Goal: Check status: Check status

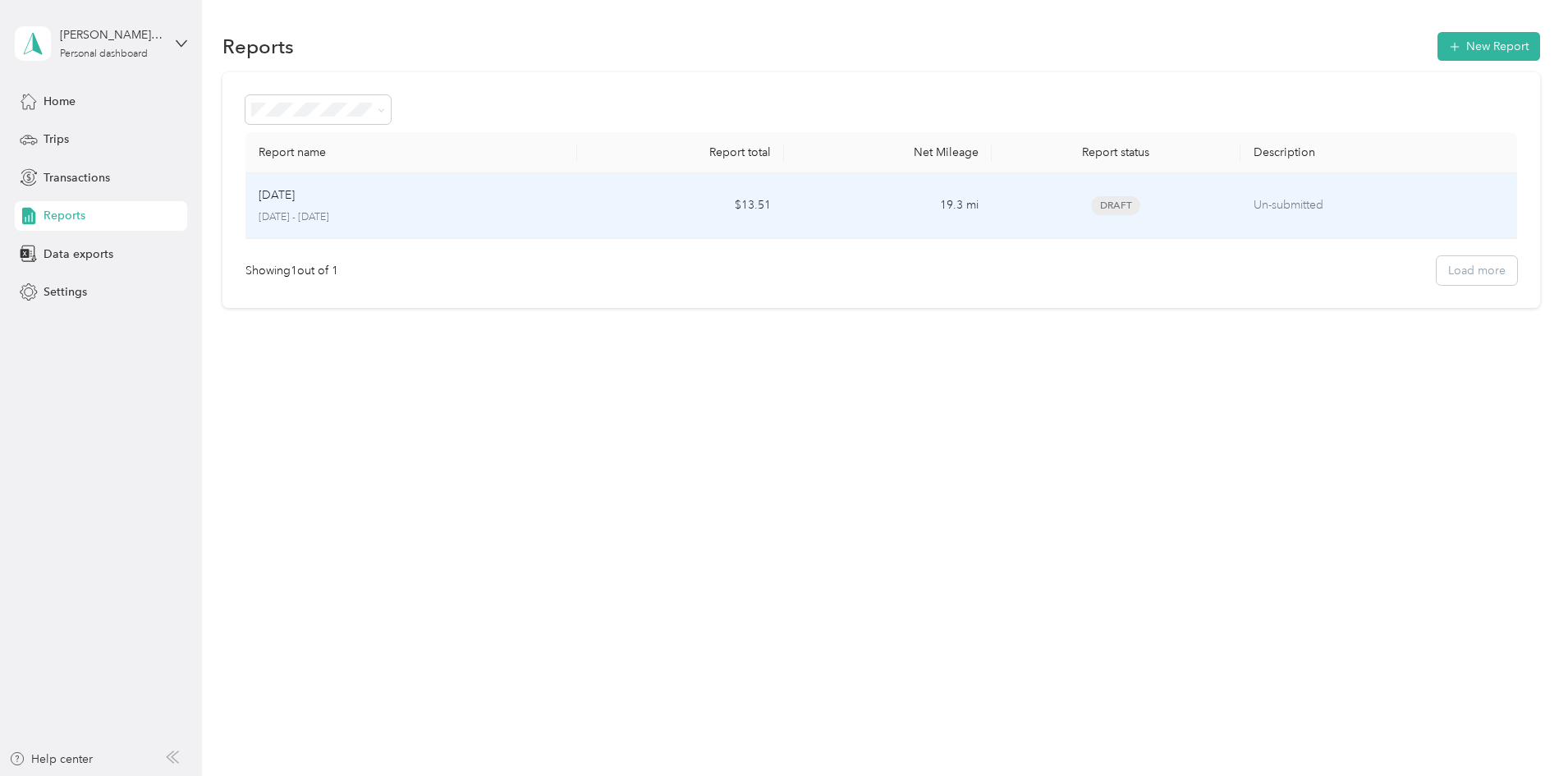
click at [1253, 200] on p "Un-submitted" at bounding box center [1378, 205] width 250 height 18
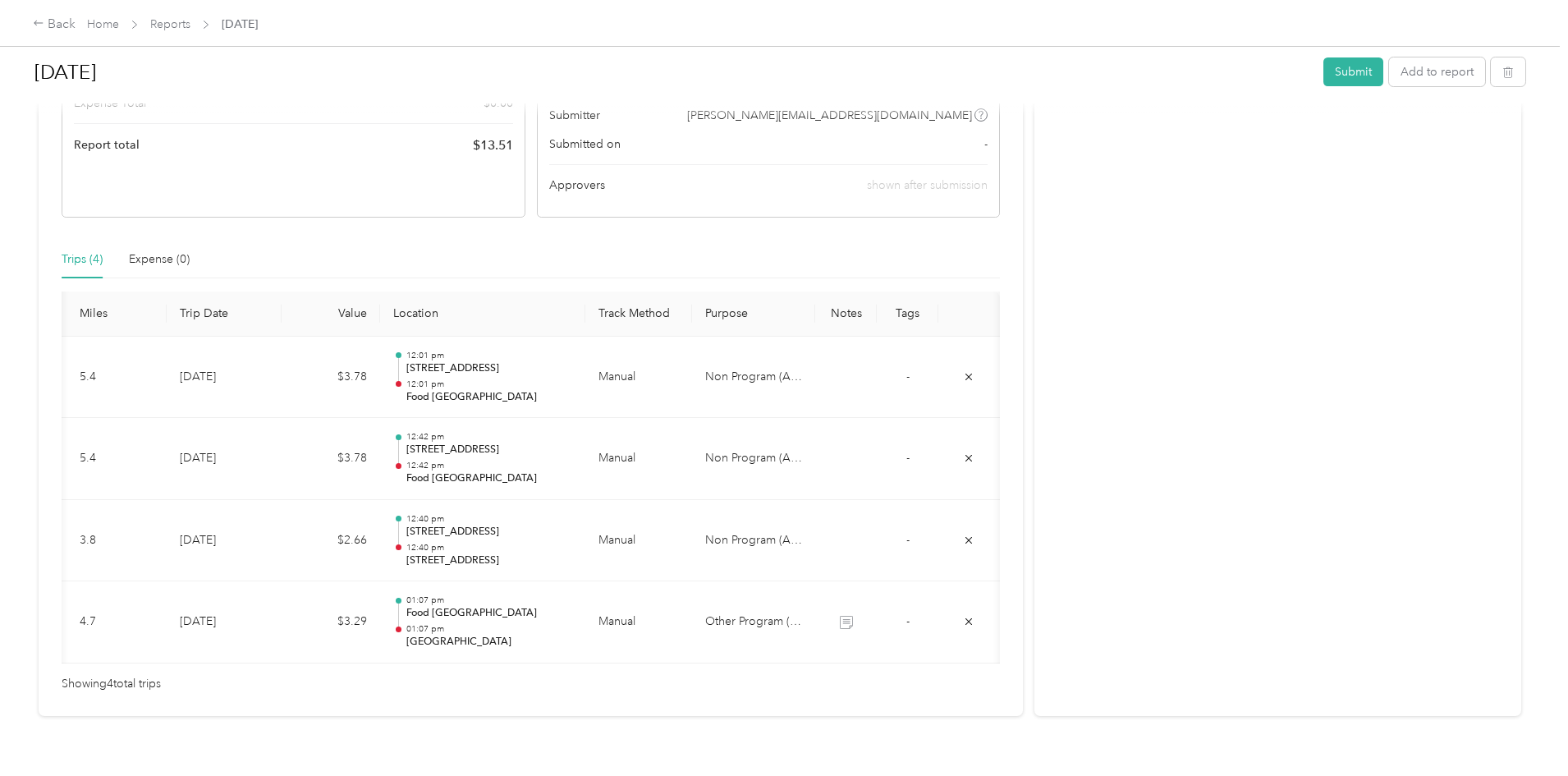
scroll to position [0, 198]
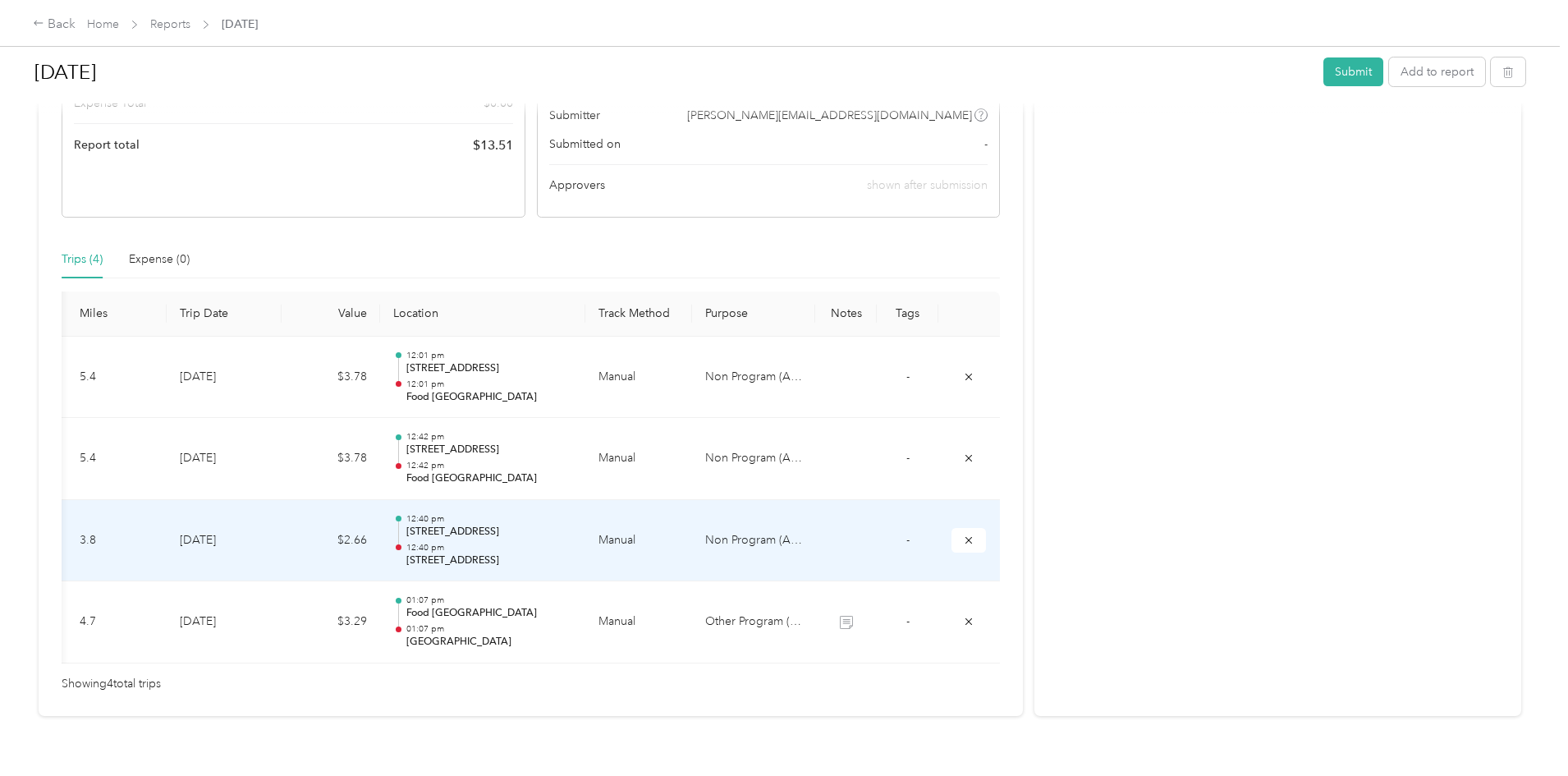
click at [695, 547] on td "Non Program (Admin)" at bounding box center [753, 541] width 123 height 82
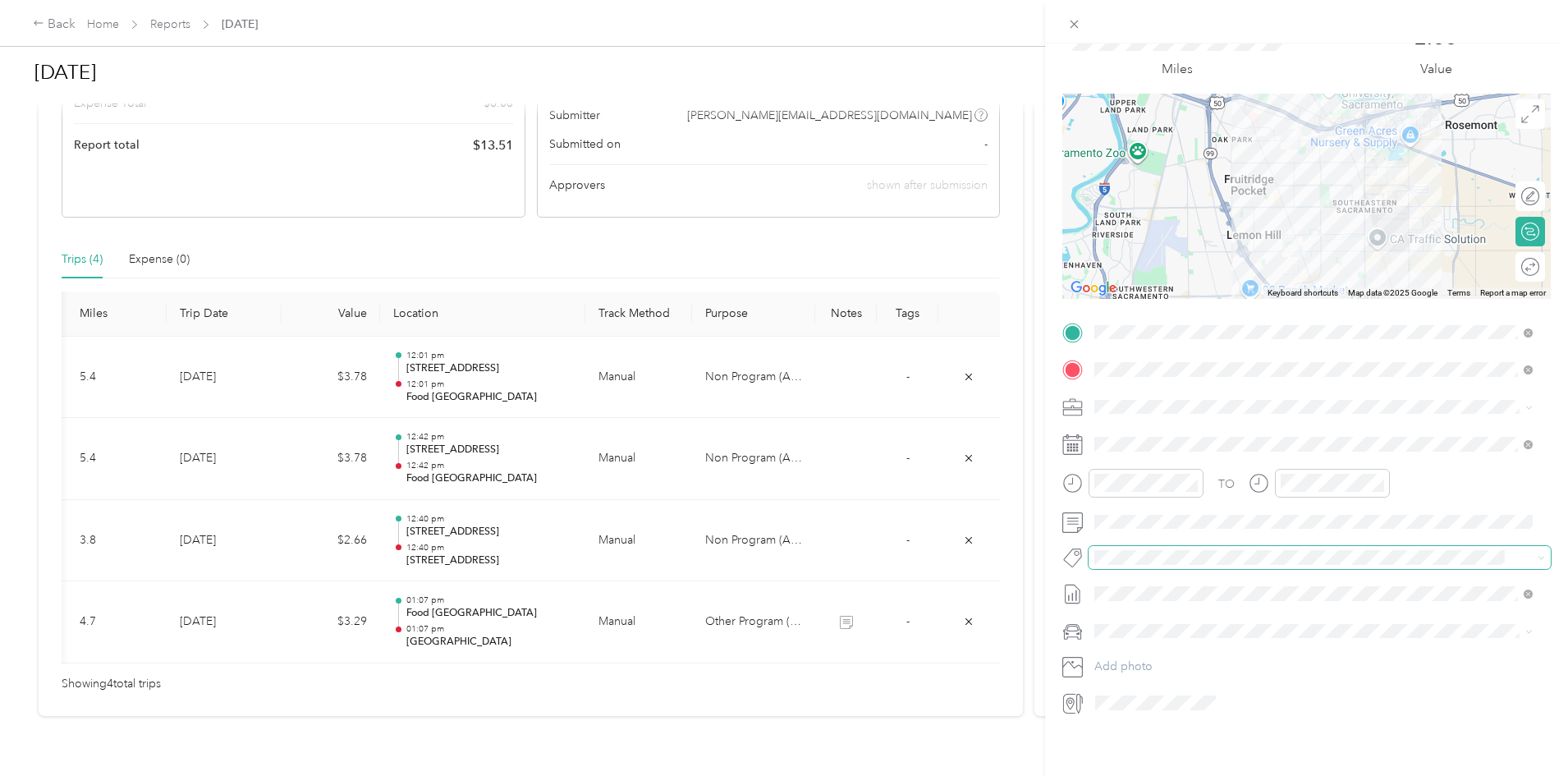
scroll to position [86, 0]
click at [1069, 18] on icon at bounding box center [1074, 24] width 14 height 14
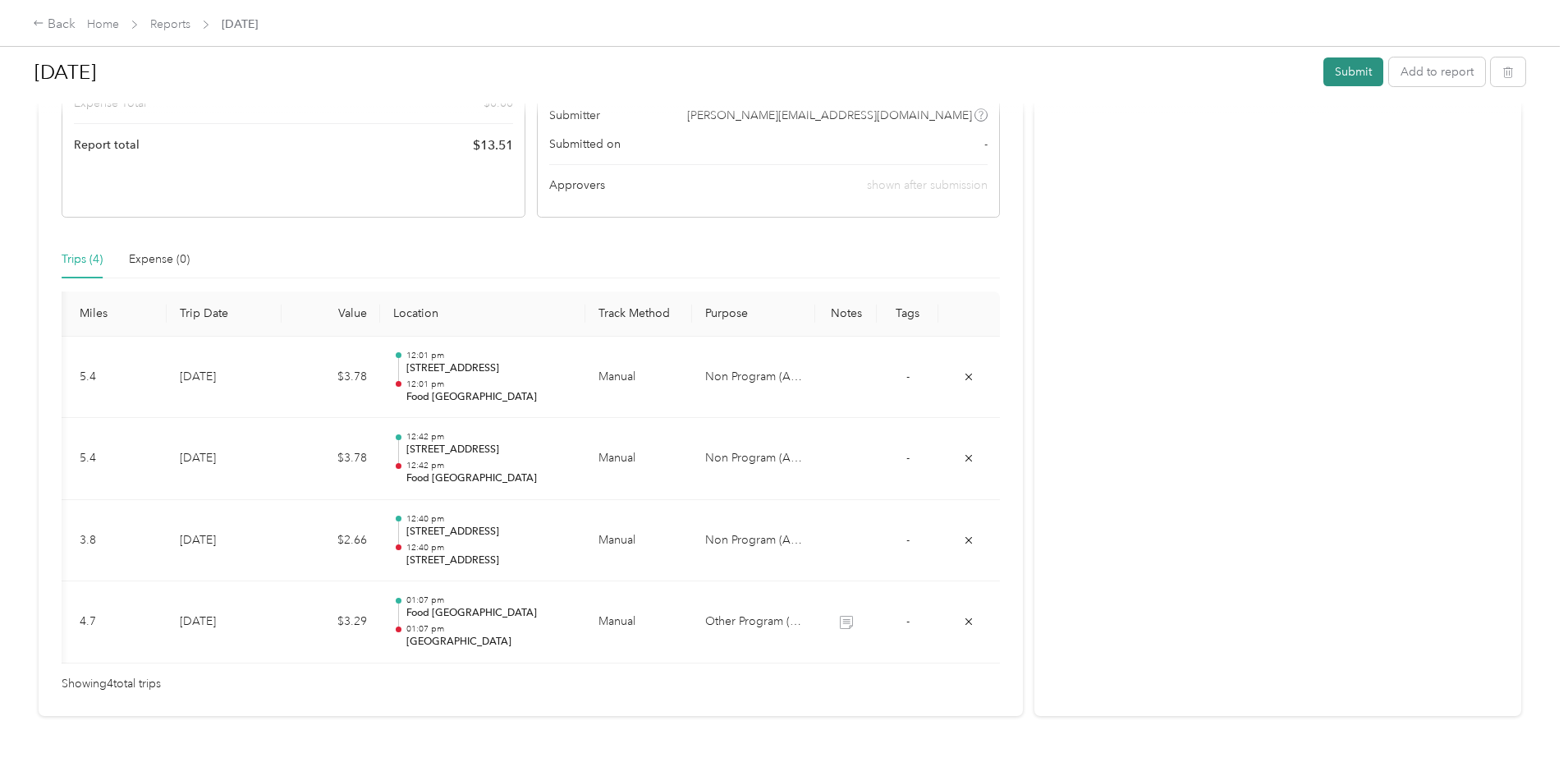
click at [1323, 72] on button "Submit" at bounding box center [1353, 71] width 60 height 29
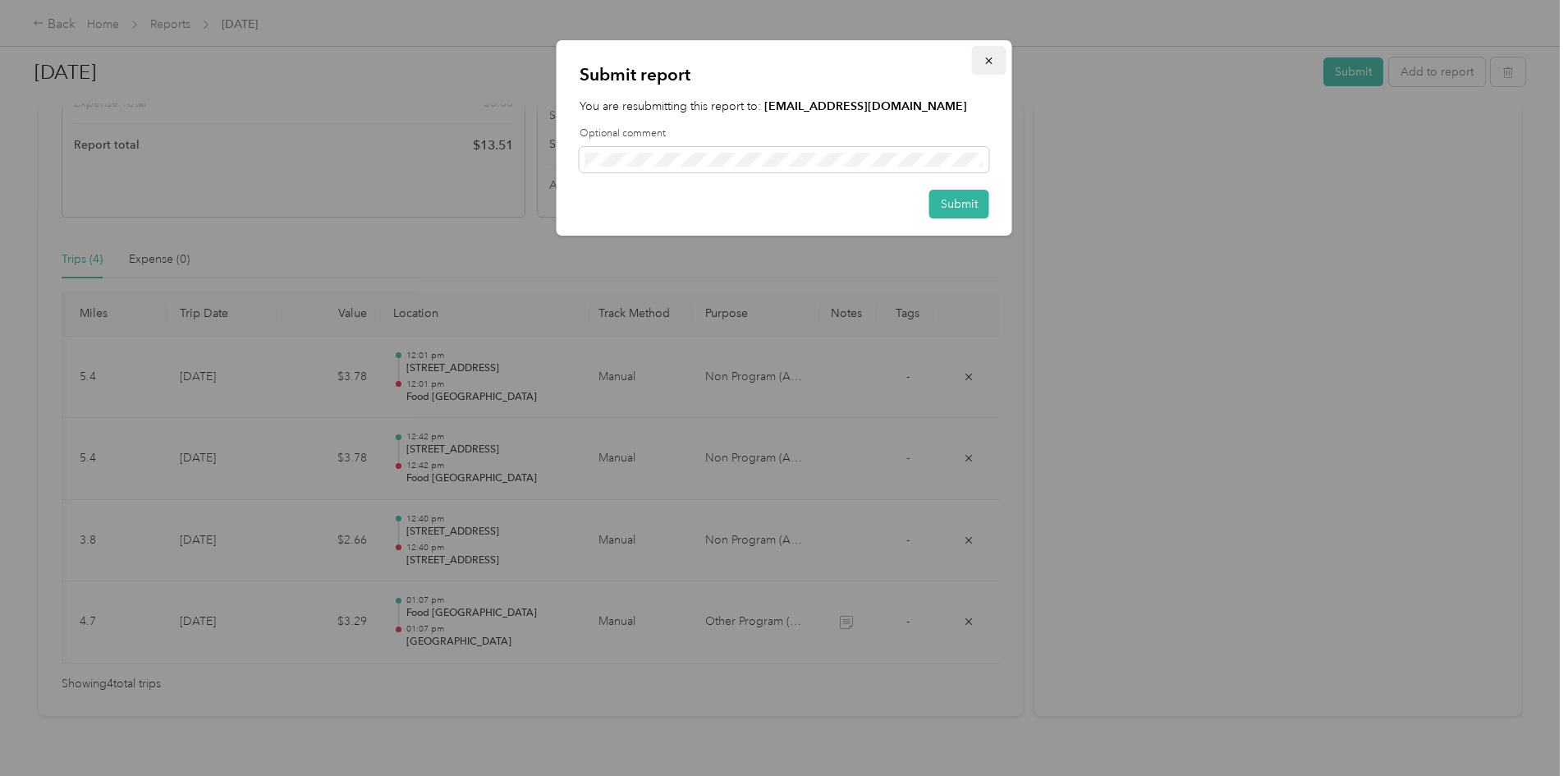
click at [992, 60] on icon "button" at bounding box center [989, 61] width 12 height 12
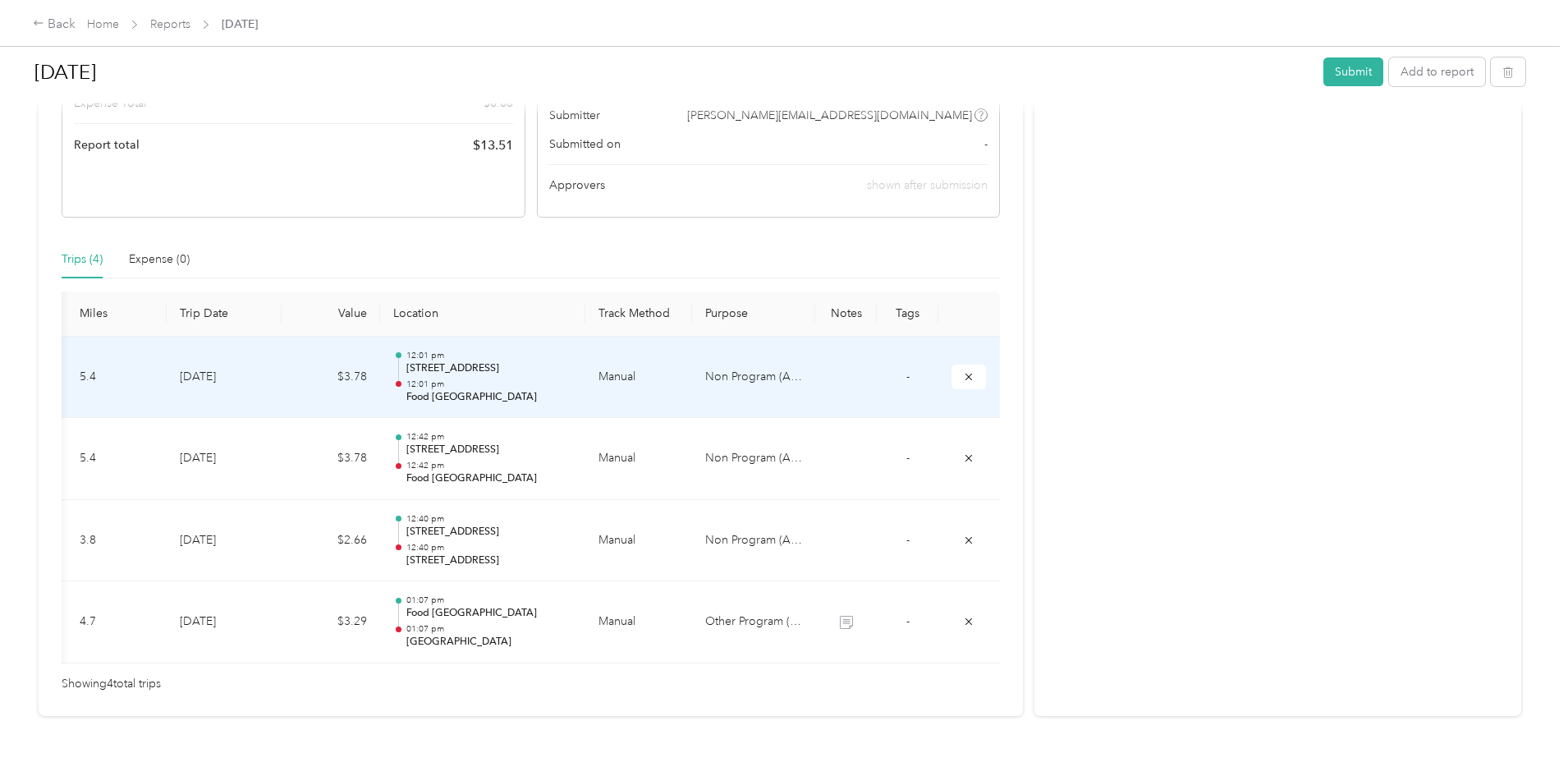
click at [692, 381] on td "Non Program (Admin)" at bounding box center [753, 377] width 123 height 82
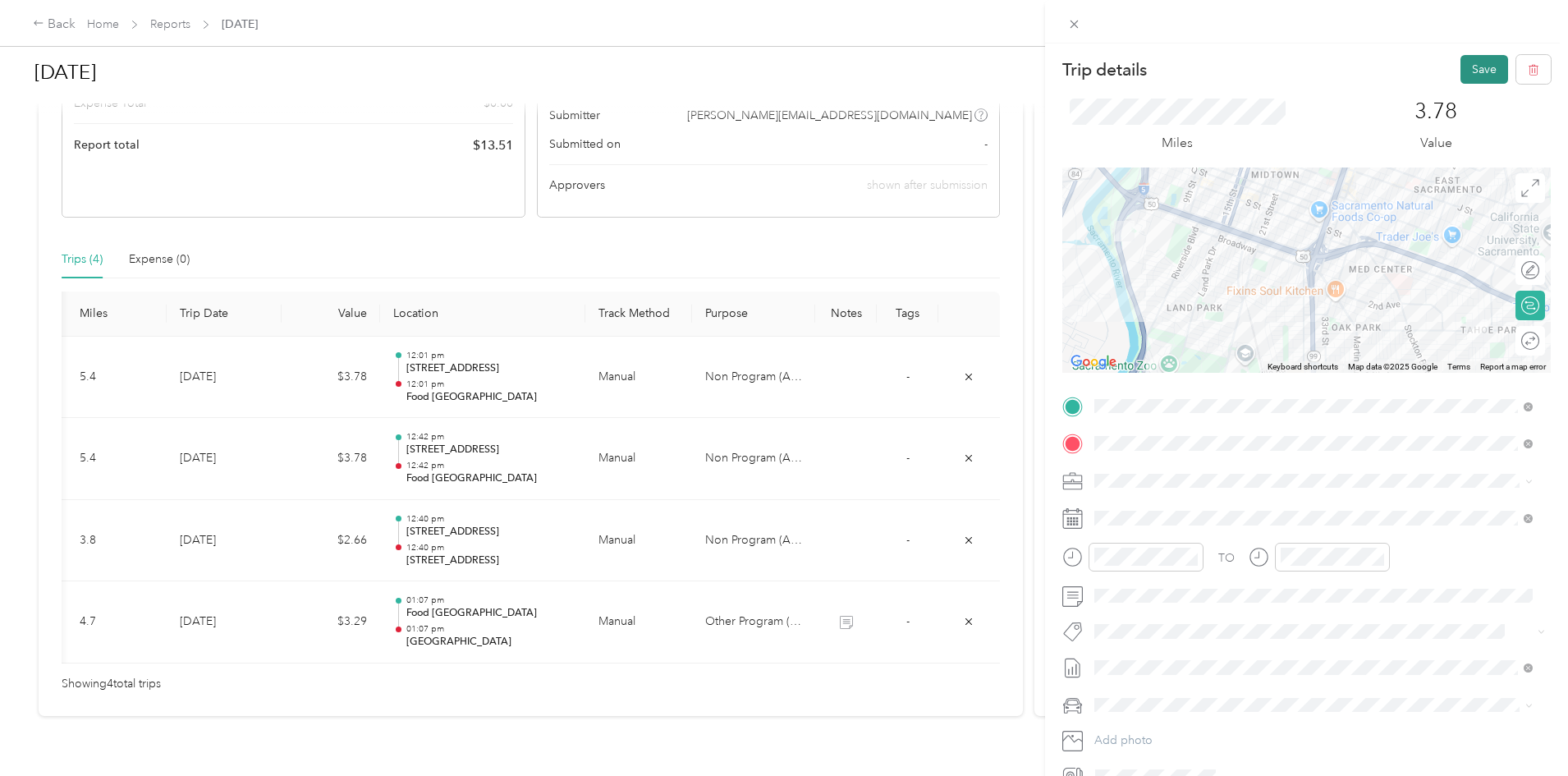
click at [1468, 71] on button "Save" at bounding box center [1483, 69] width 47 height 29
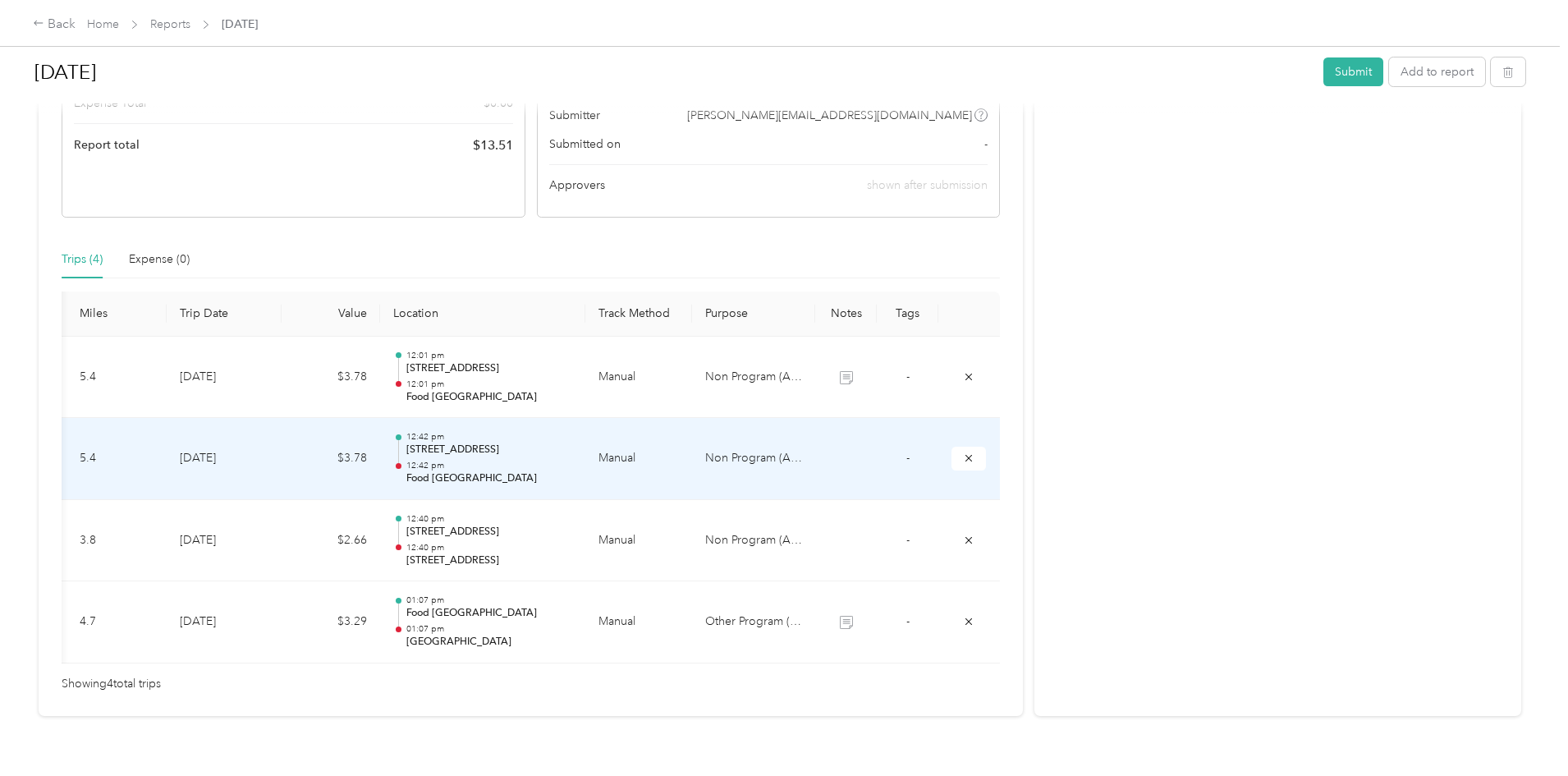
click at [692, 460] on td "Non Program (Admin)" at bounding box center [753, 459] width 123 height 82
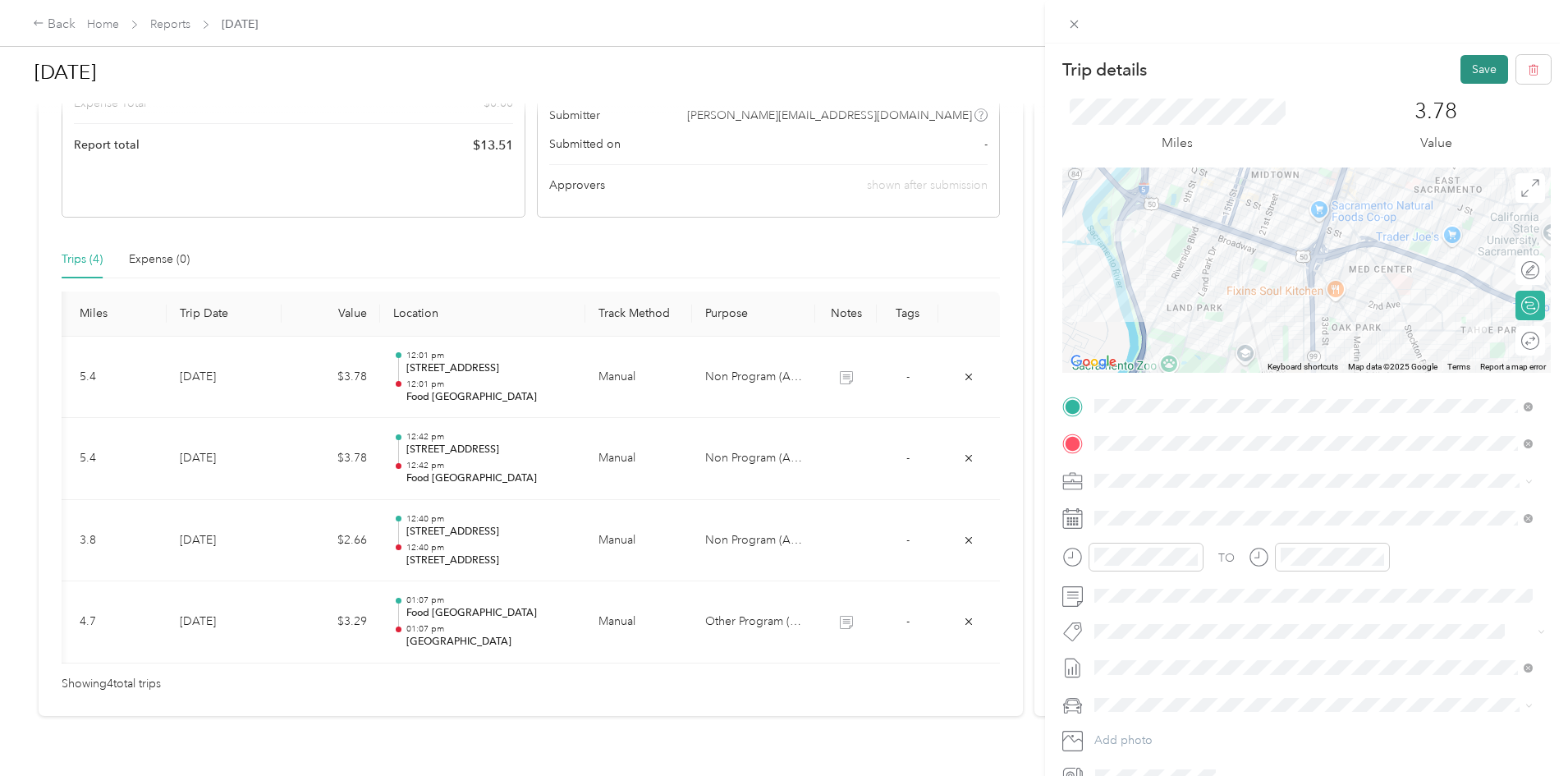
click at [1463, 68] on button "Save" at bounding box center [1483, 69] width 47 height 29
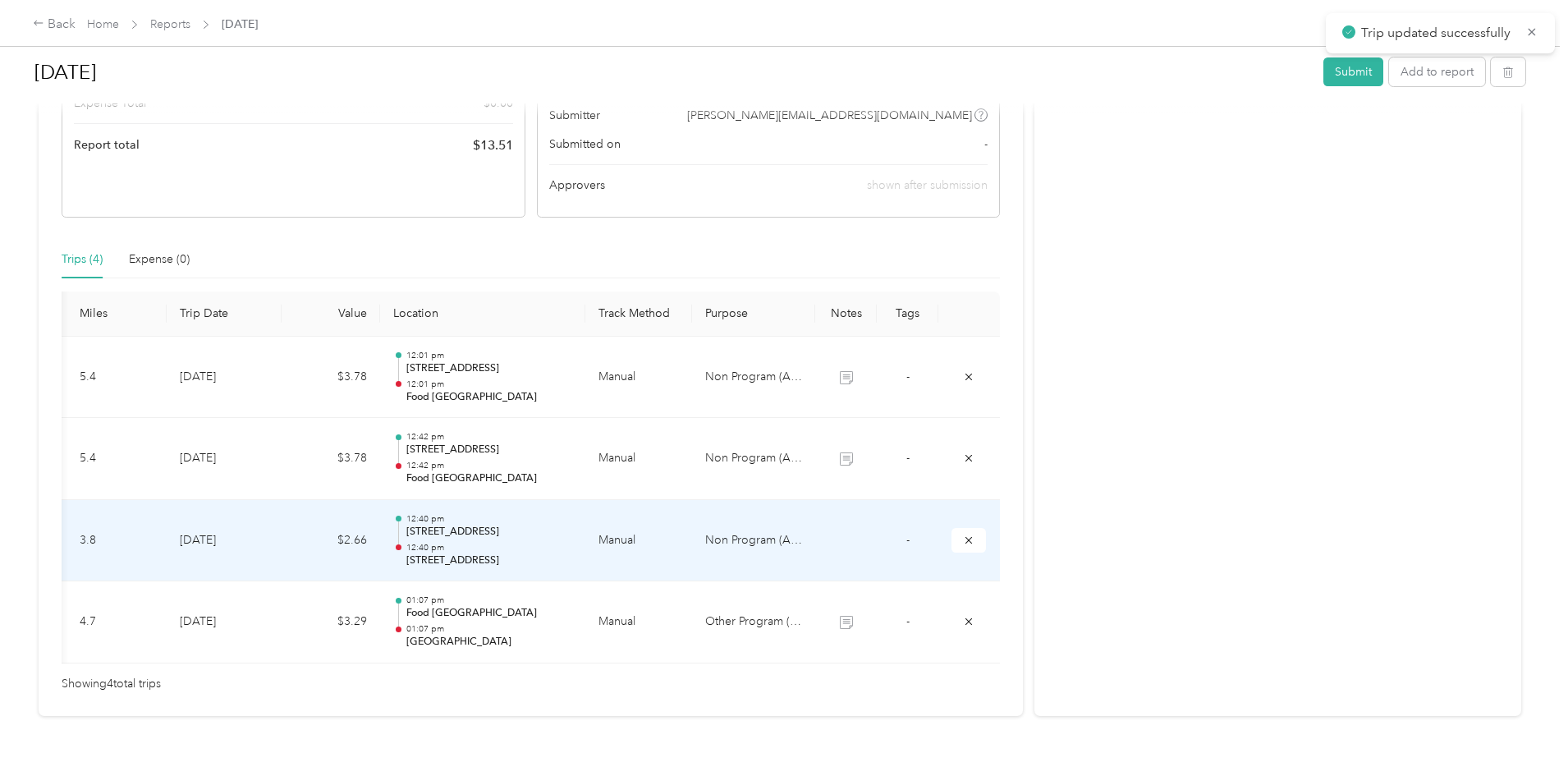
click at [706, 538] on td "Non Program (Admin)" at bounding box center [753, 541] width 123 height 82
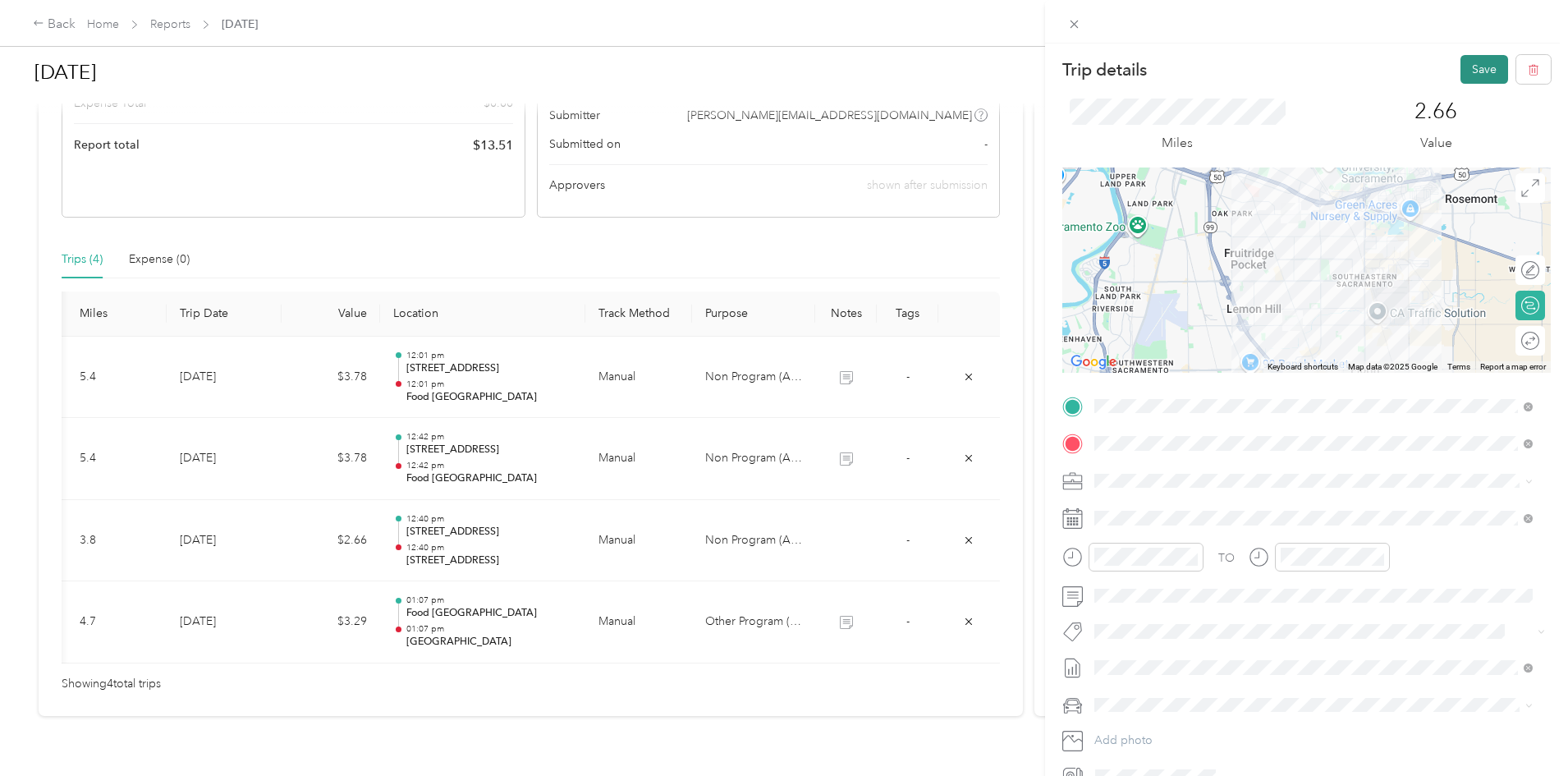
click at [1462, 67] on button "Save" at bounding box center [1483, 69] width 47 height 29
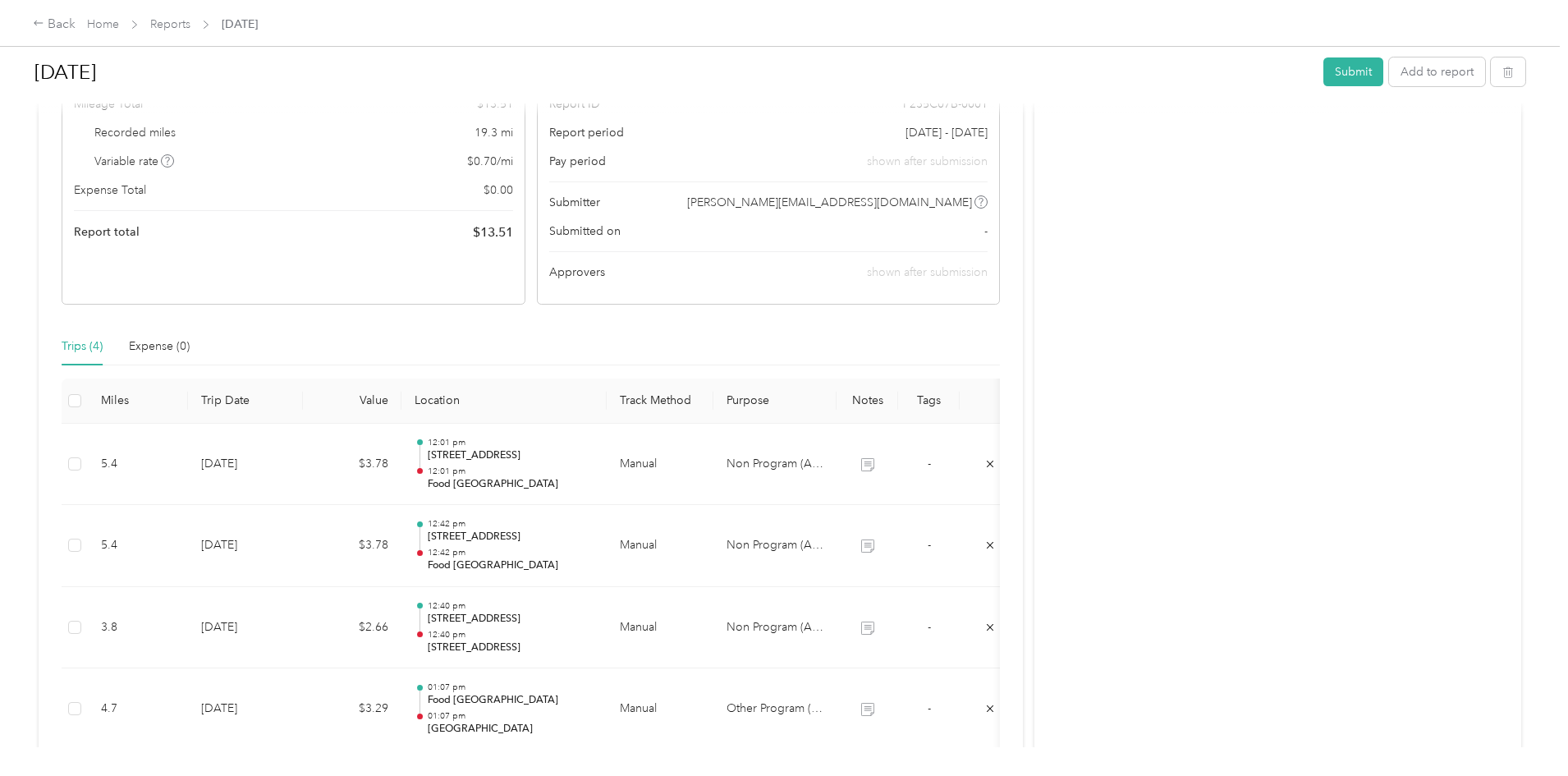
scroll to position [0, 0]
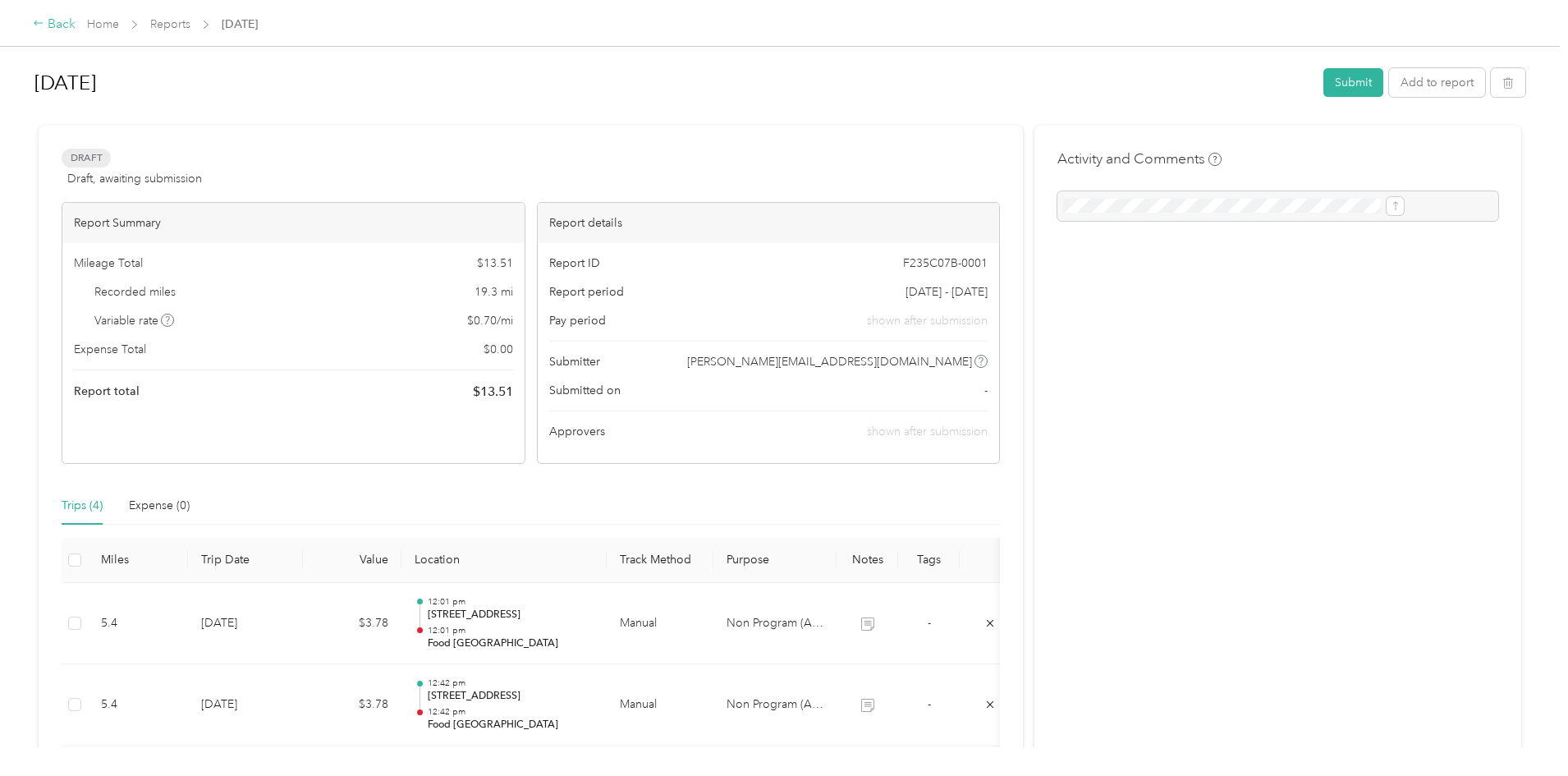
click at [76, 25] on div "Back" at bounding box center [54, 25] width 42 height 20
